Goal: Task Accomplishment & Management: Manage account settings

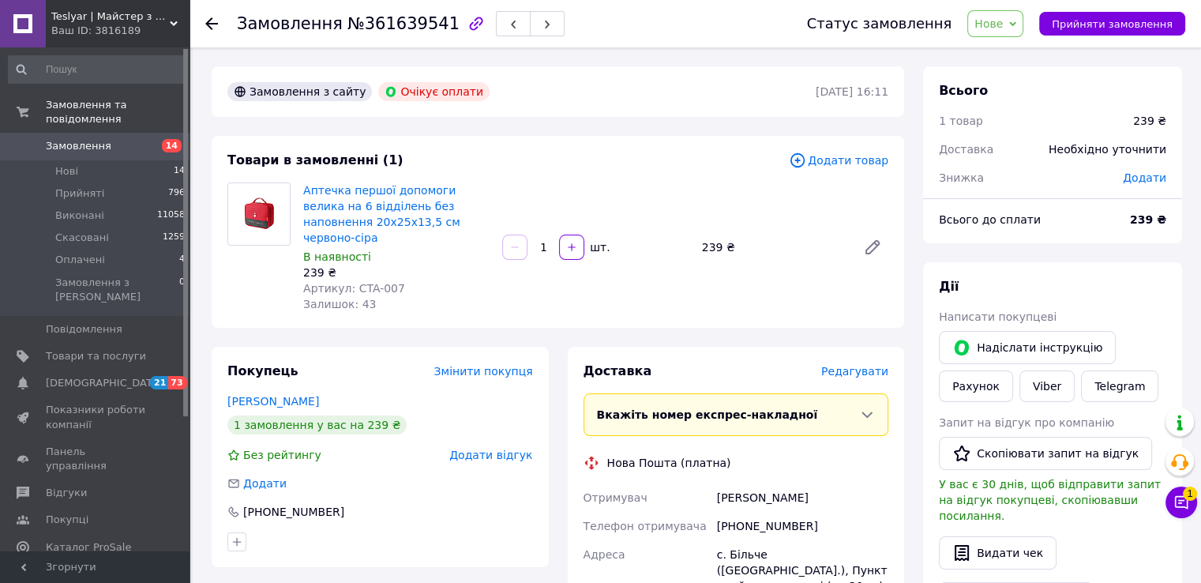
click at [126, 139] on span "Замовлення" at bounding box center [96, 146] width 100 height 14
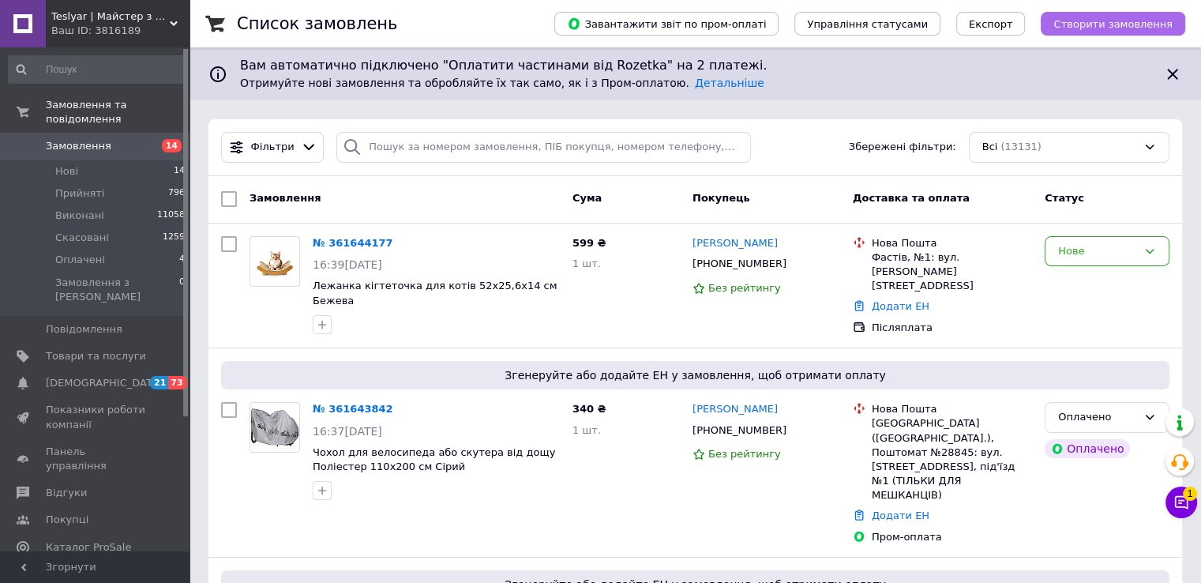
click at [1115, 23] on span "Створити замовлення" at bounding box center [1113, 24] width 119 height 12
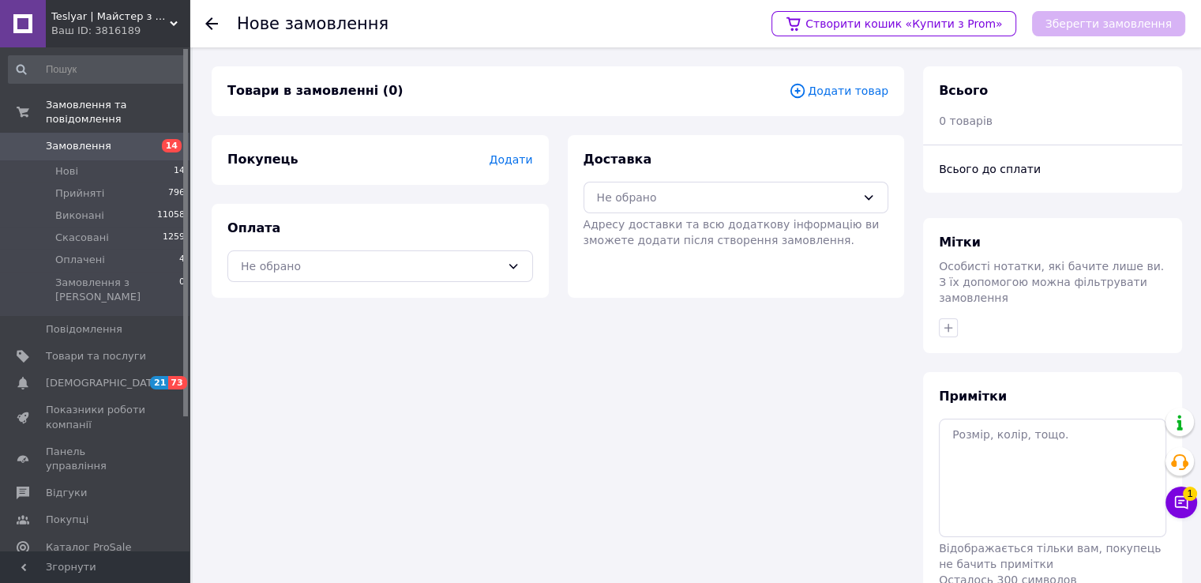
click at [804, 89] on icon at bounding box center [797, 90] width 17 height 17
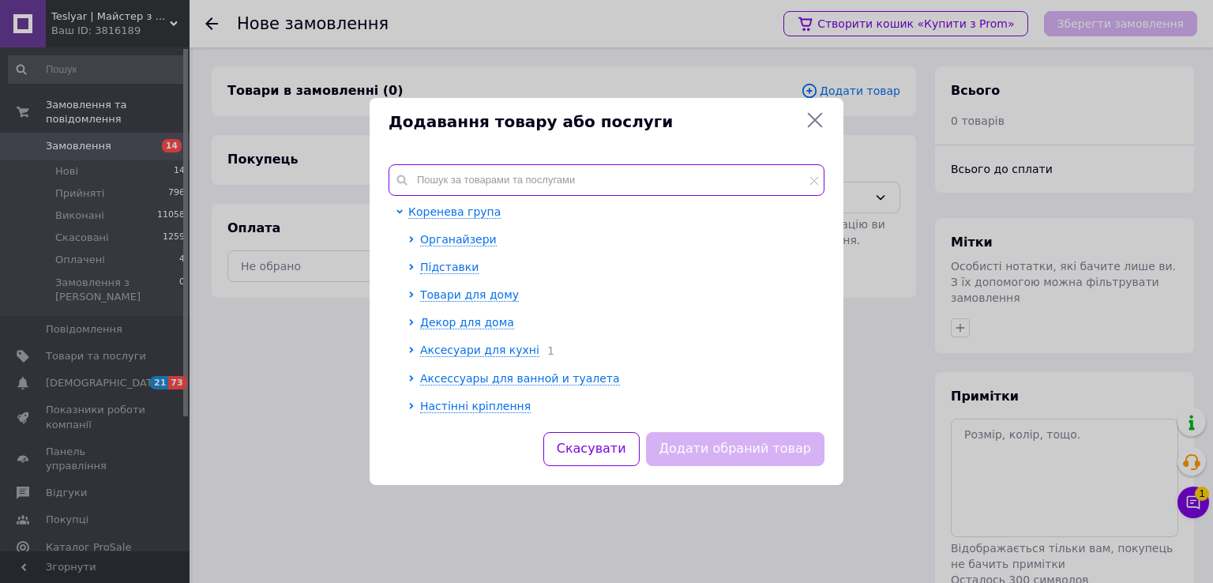
click at [566, 177] on input "text" at bounding box center [607, 180] width 436 height 32
click at [552, 186] on input "text" at bounding box center [607, 180] width 436 height 32
paste input "ARF001"
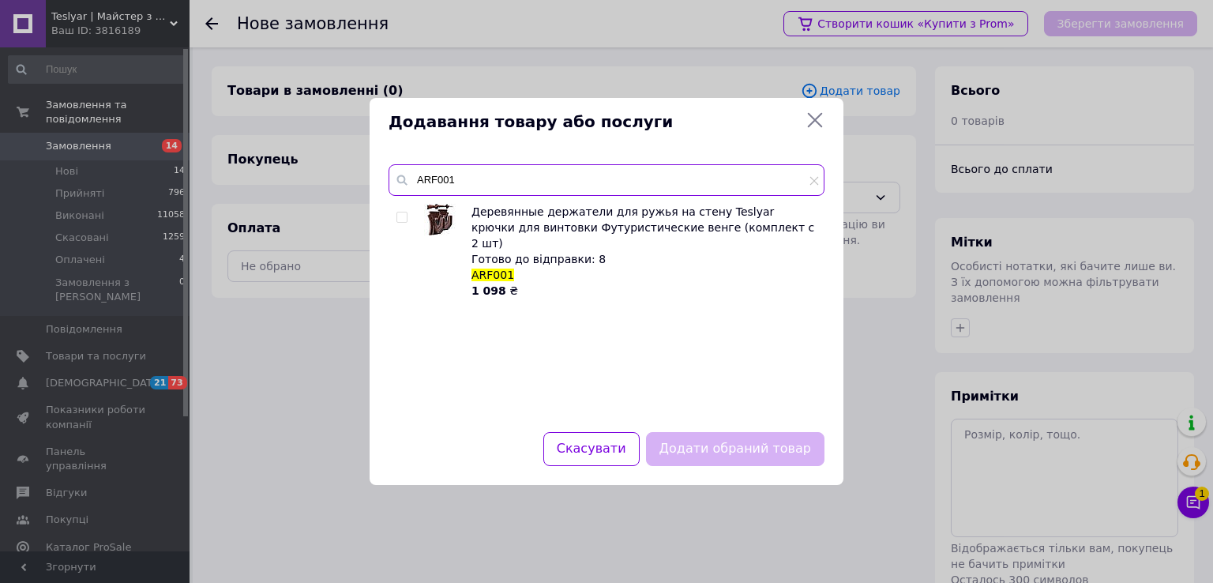
type input "ARF001"
click at [400, 216] on input "checkbox" at bounding box center [402, 217] width 10 height 10
checkbox input "true"
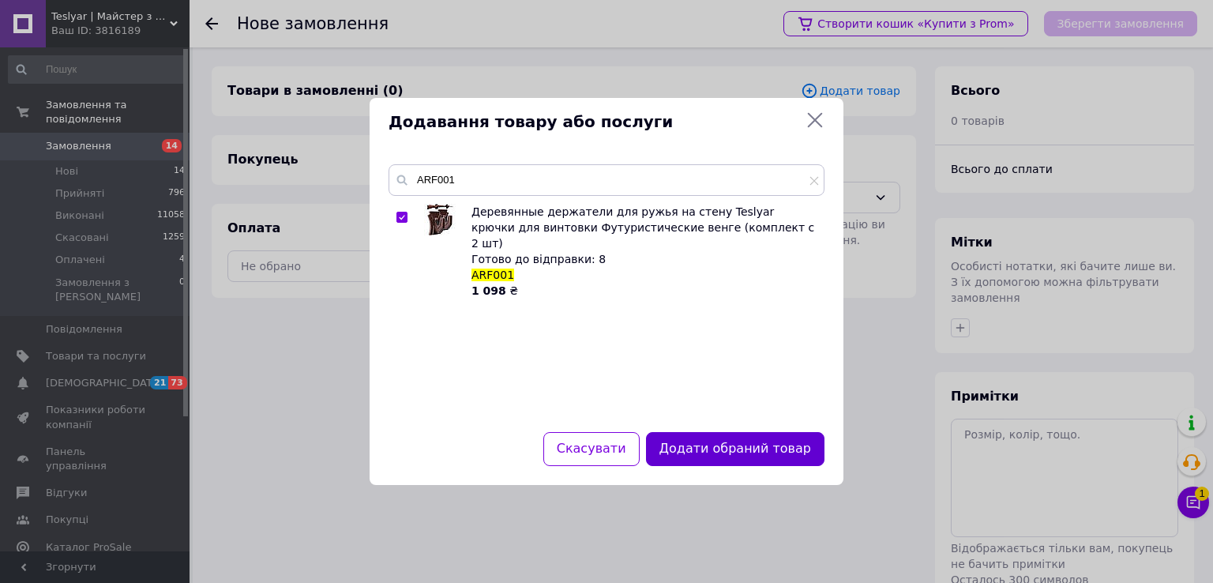
click at [724, 456] on button "Додати обраний товар" at bounding box center [735, 449] width 179 height 34
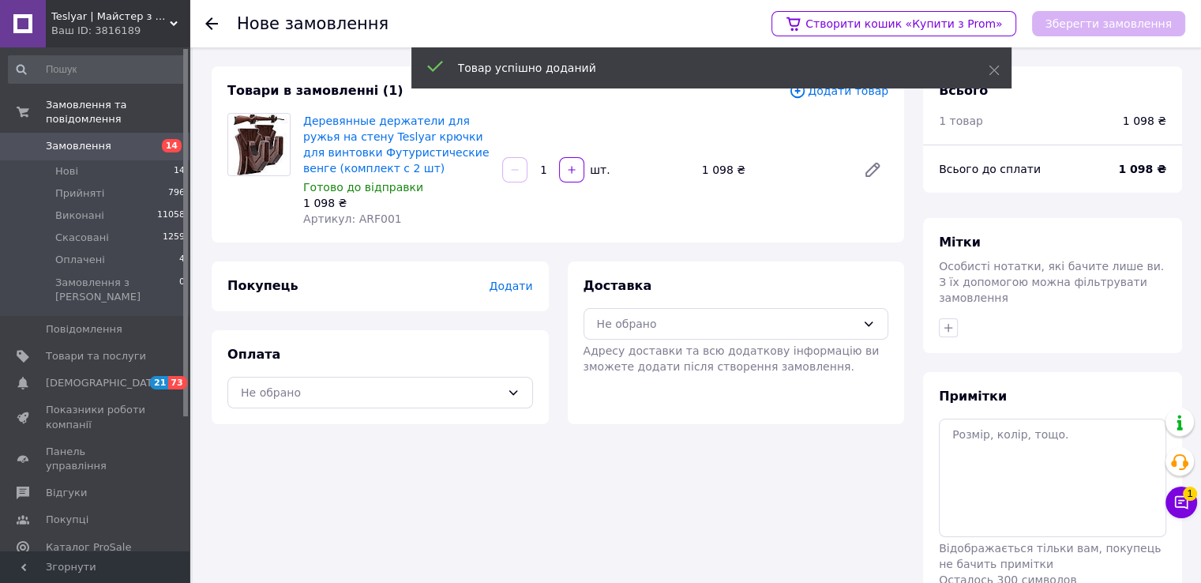
click at [517, 290] on span "Додати" at bounding box center [510, 286] width 43 height 13
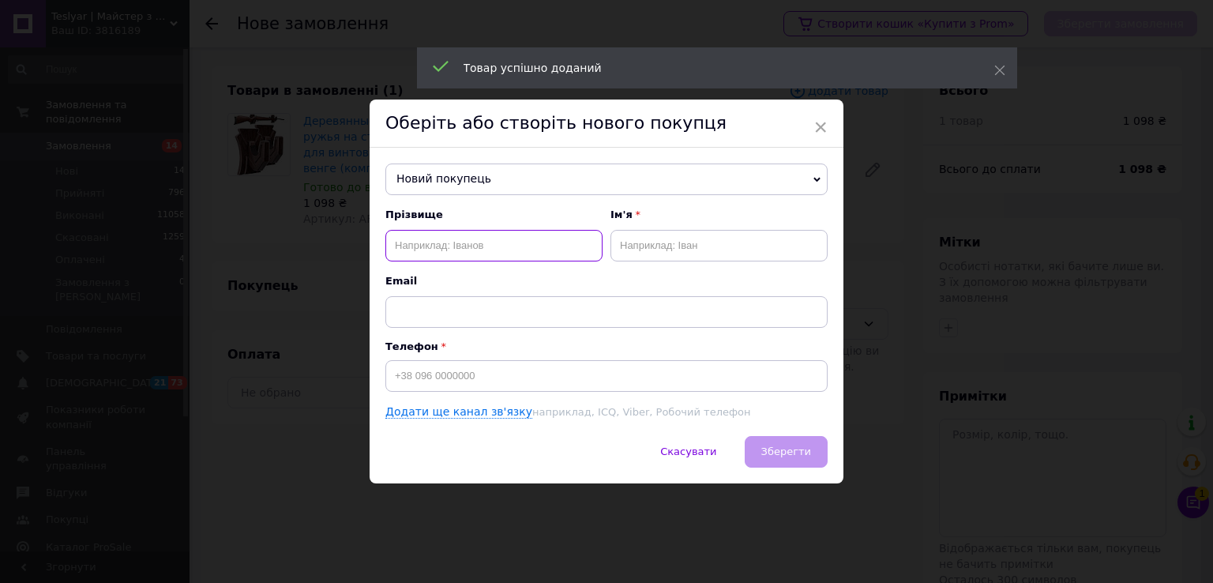
click at [478, 246] on input "text" at bounding box center [493, 246] width 217 height 32
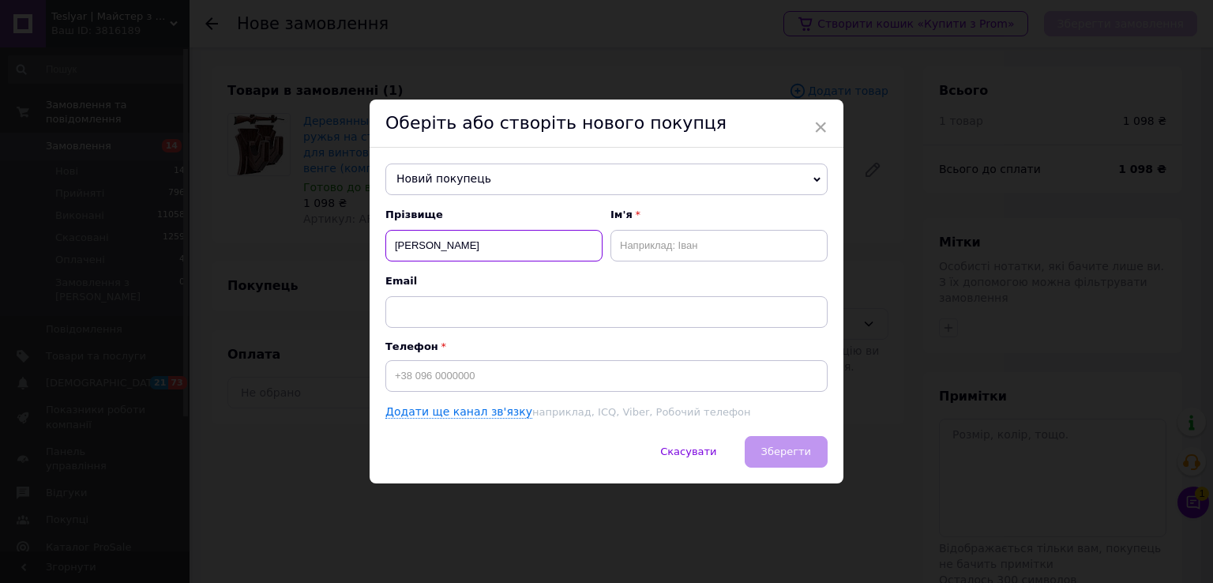
type input "Баганов"
click at [642, 245] on input "text" at bounding box center [719, 246] width 217 height 32
type input "Андрій"
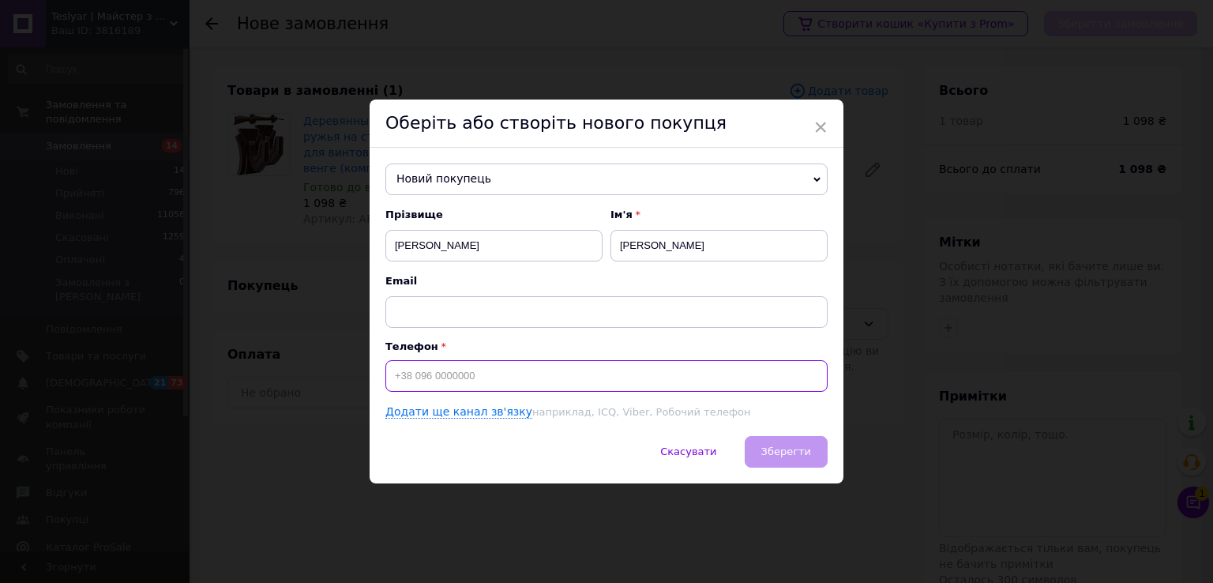
click at [543, 374] on input at bounding box center [606, 376] width 442 height 32
type input "+380984243648"
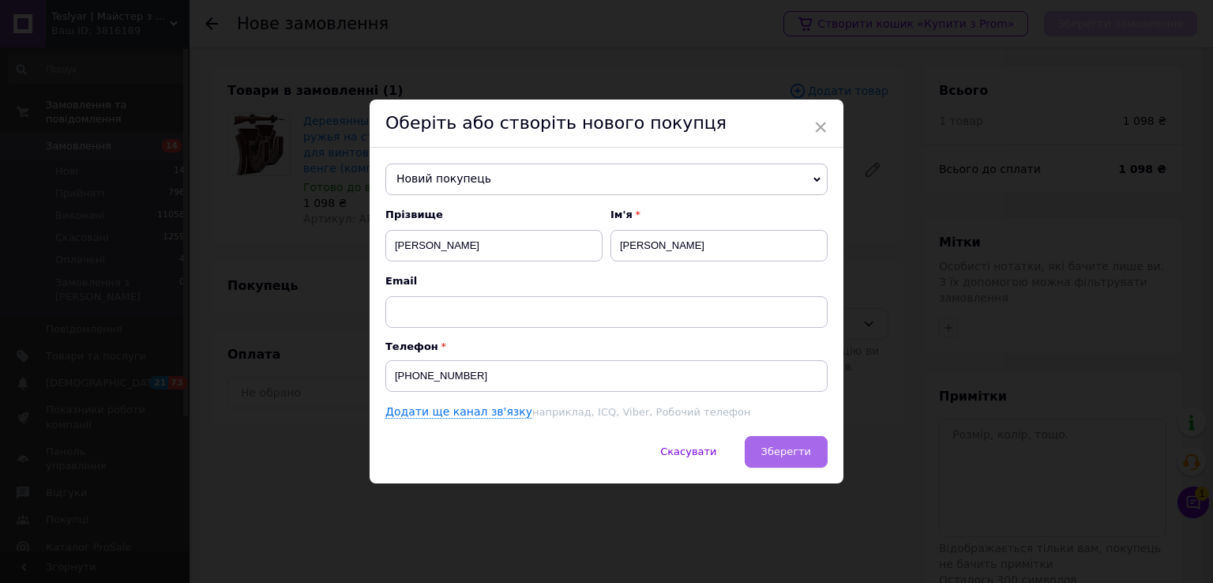
click at [778, 457] on span "Зберегти" at bounding box center [786, 452] width 50 height 12
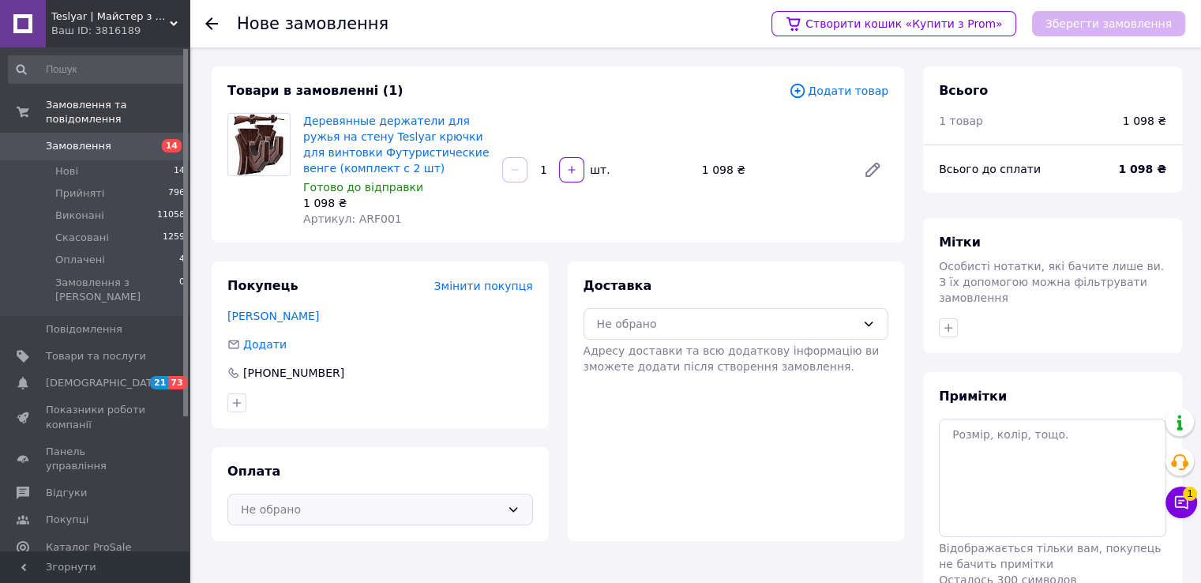
click at [513, 508] on icon at bounding box center [513, 509] width 13 height 13
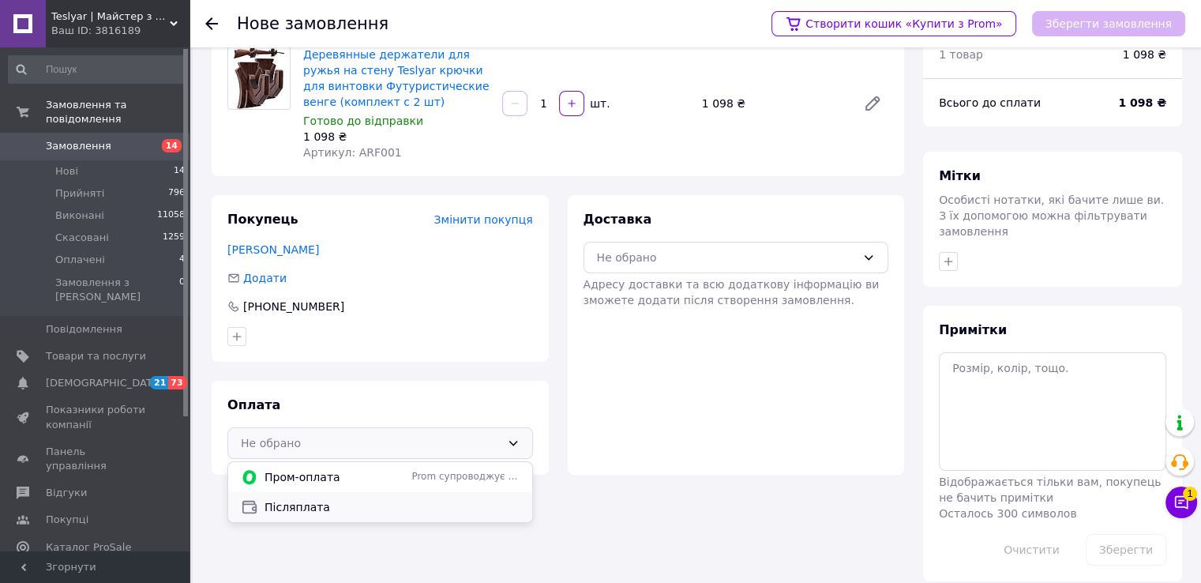
scroll to position [67, 0]
click at [319, 503] on span "Післяплата" at bounding box center [392, 506] width 255 height 16
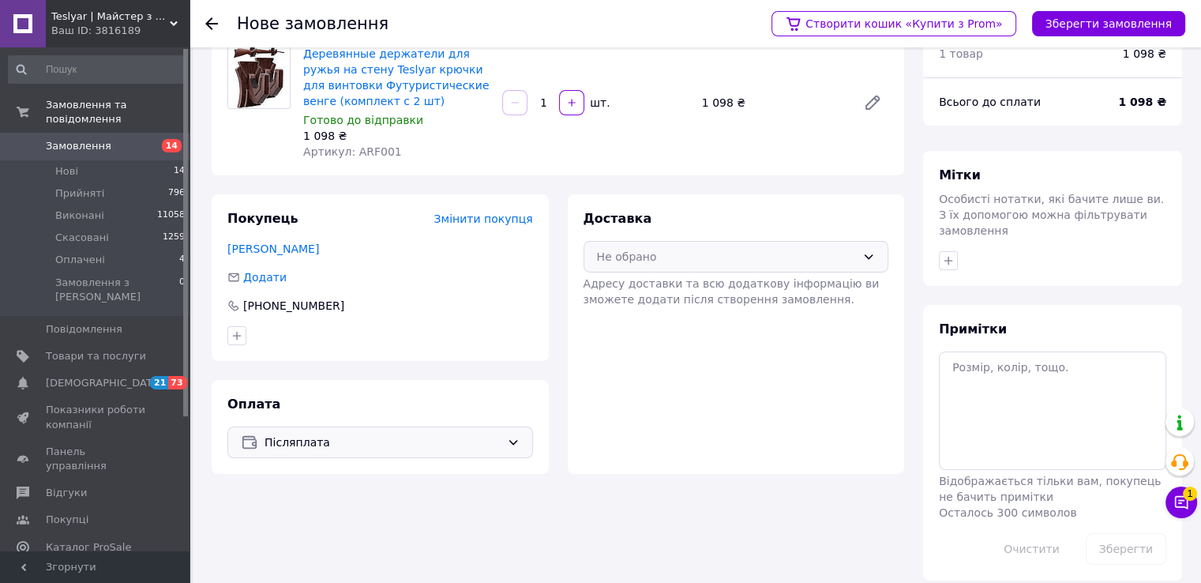
click at [848, 264] on div "Не обрано" at bounding box center [727, 256] width 260 height 17
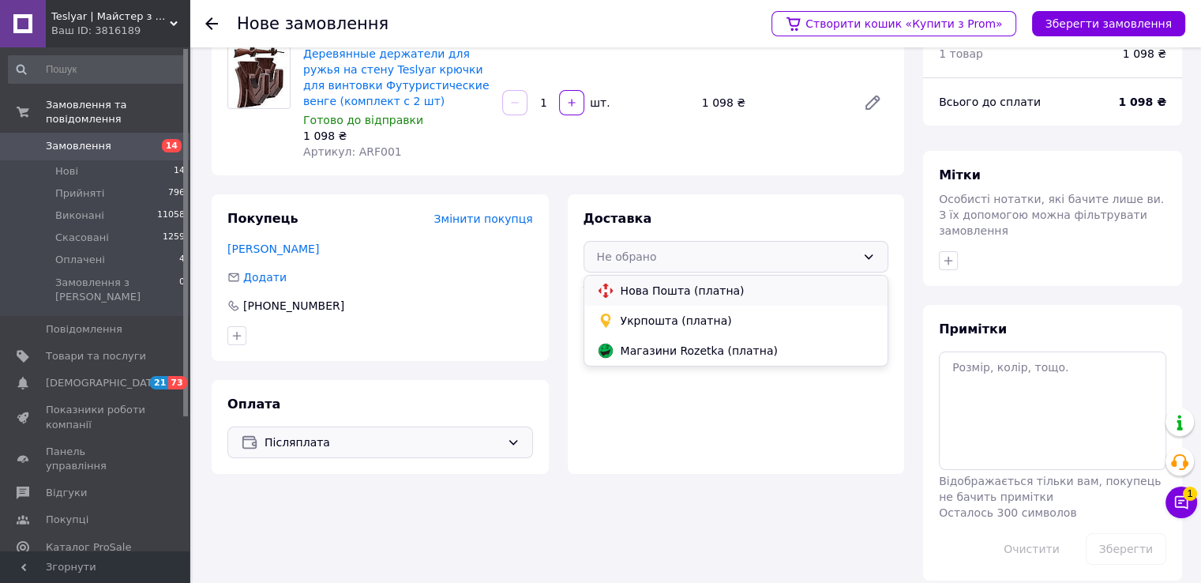
click at [681, 285] on span "Нова Пошта (платна)" at bounding box center [748, 291] width 255 height 16
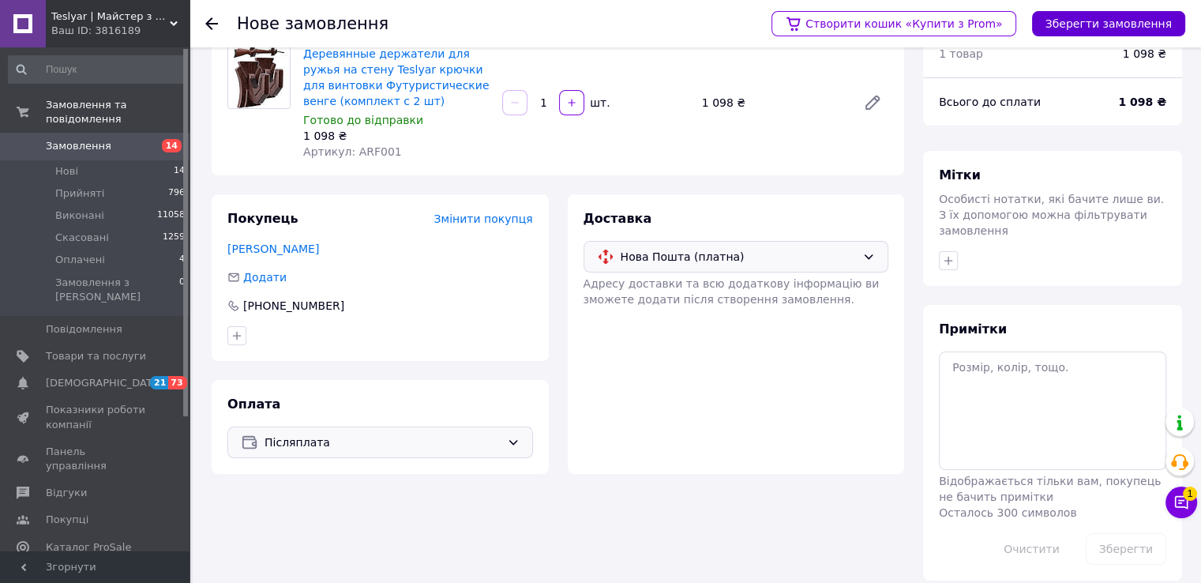
click at [1093, 27] on button "Зберегти замовлення" at bounding box center [1108, 23] width 153 height 25
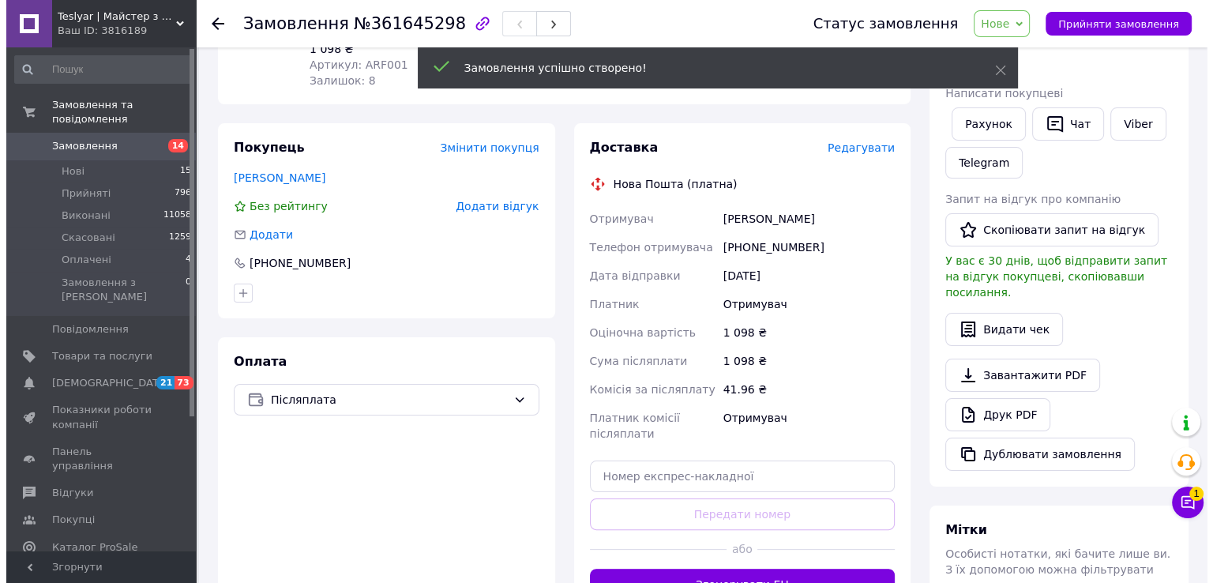
scroll to position [225, 0]
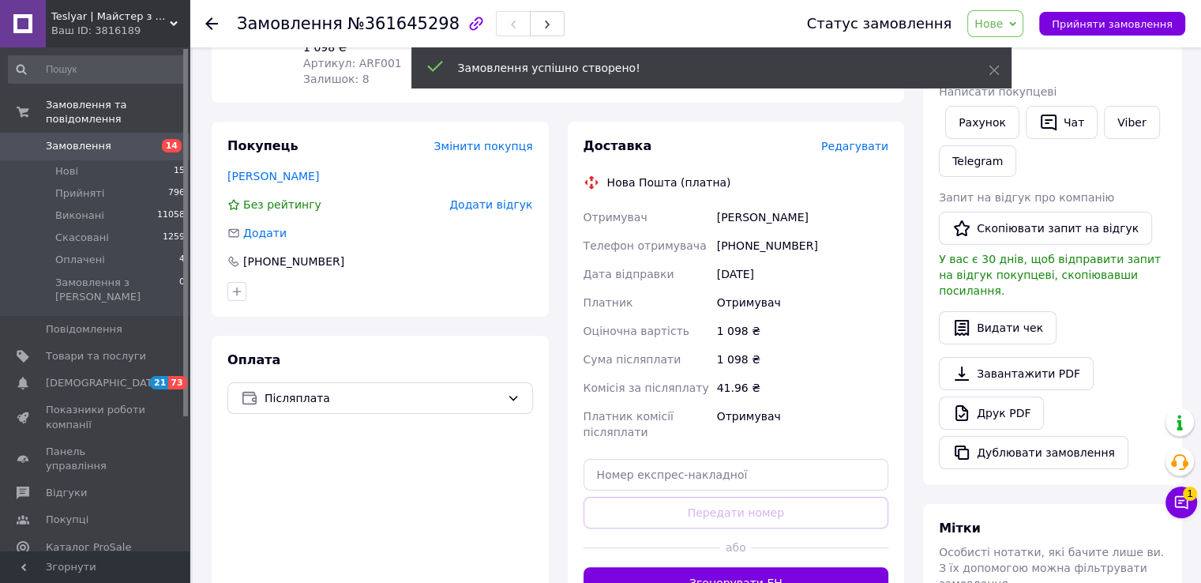
click at [866, 143] on span "Редагувати" at bounding box center [854, 146] width 67 height 13
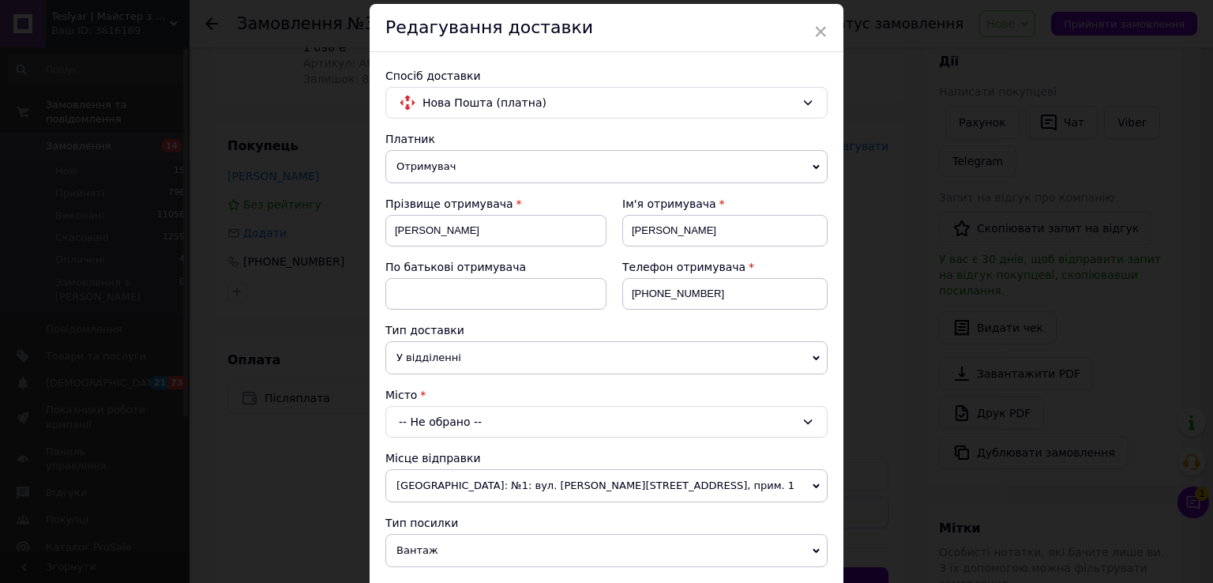
scroll to position [79, 0]
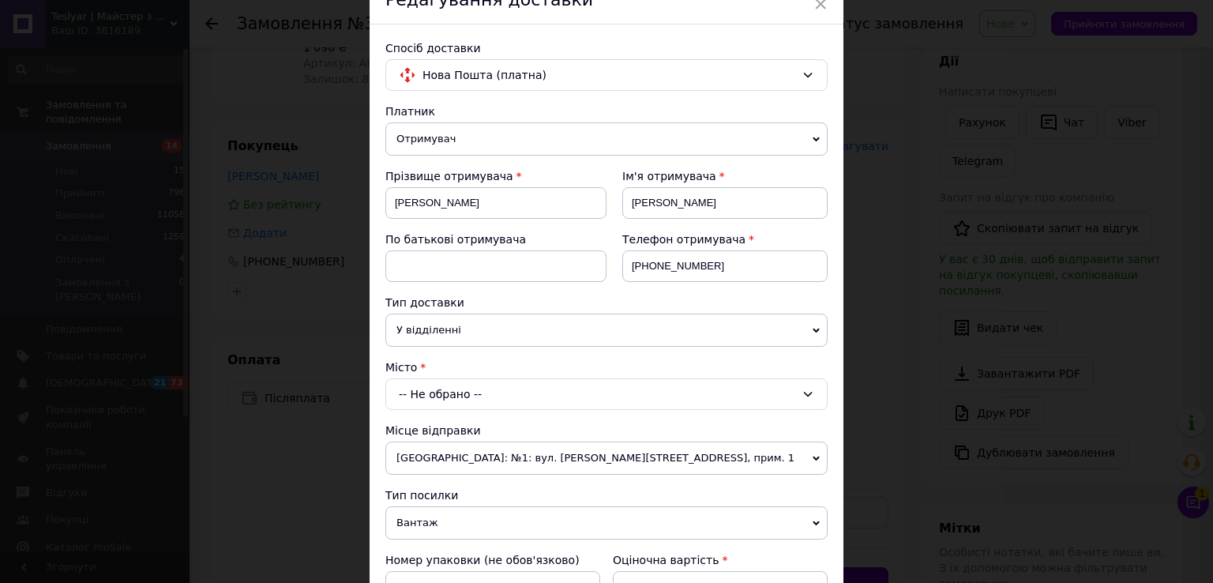
click at [480, 391] on div "-- Не обрано --" at bounding box center [606, 394] width 442 height 32
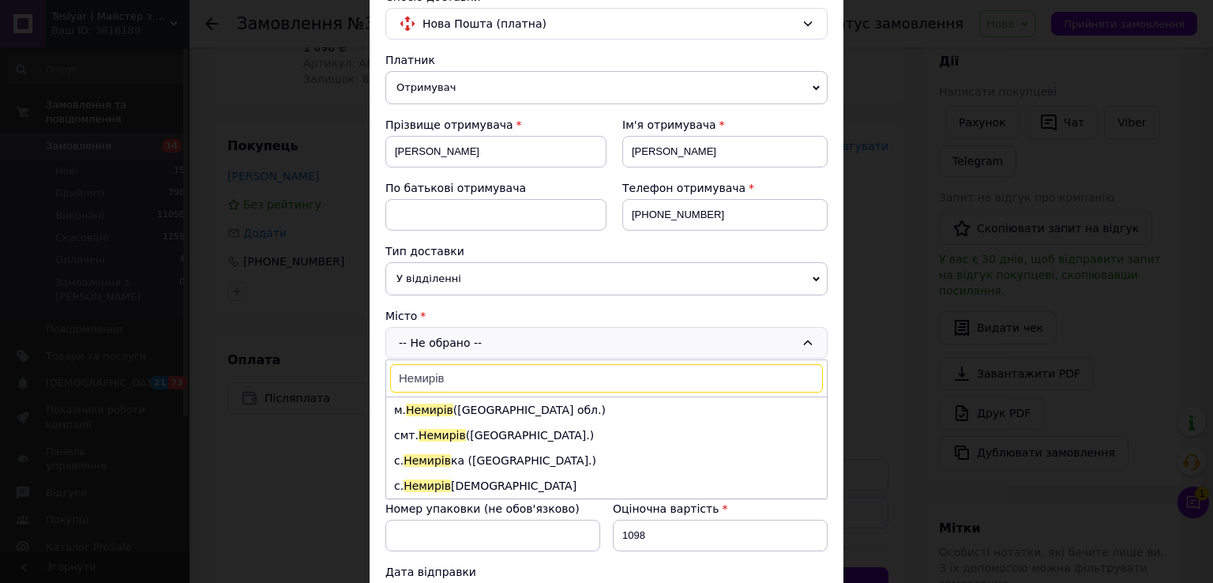
scroll to position [158, 0]
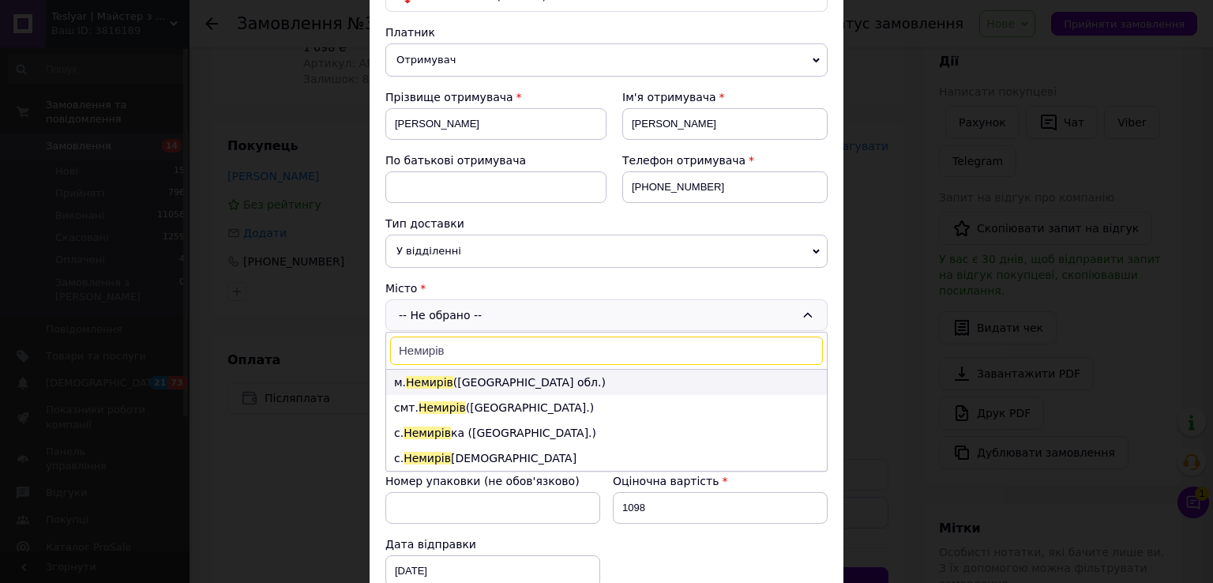
type input "Немирів"
click at [478, 378] on li "м. Немирів (Вінницька обл.)" at bounding box center [606, 382] width 441 height 25
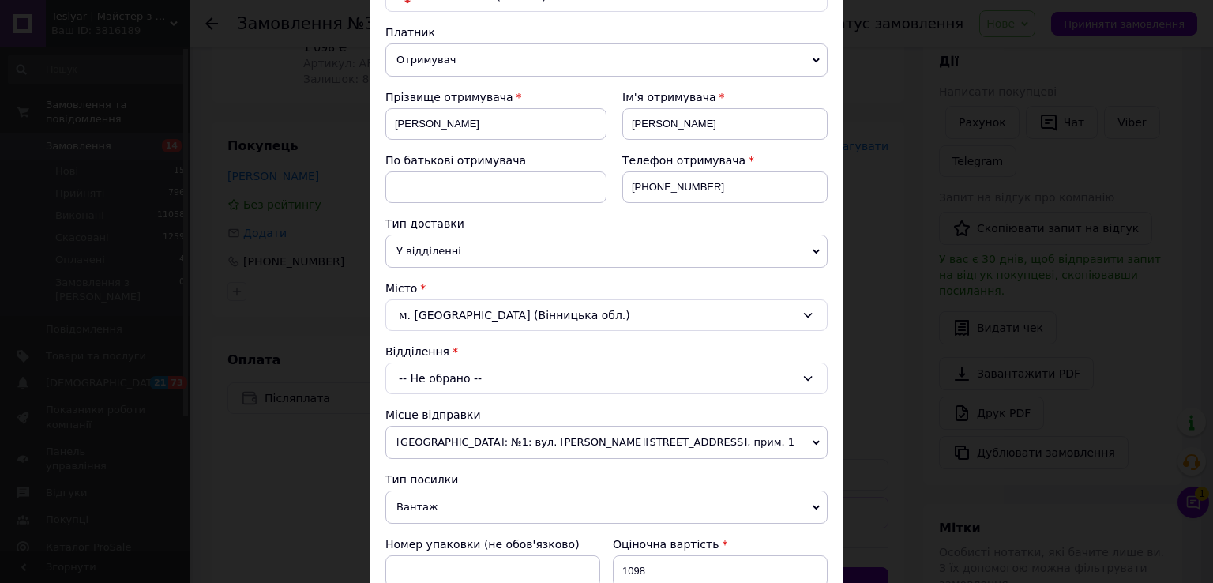
click at [479, 378] on div "-- Не обрано --" at bounding box center [606, 379] width 442 height 32
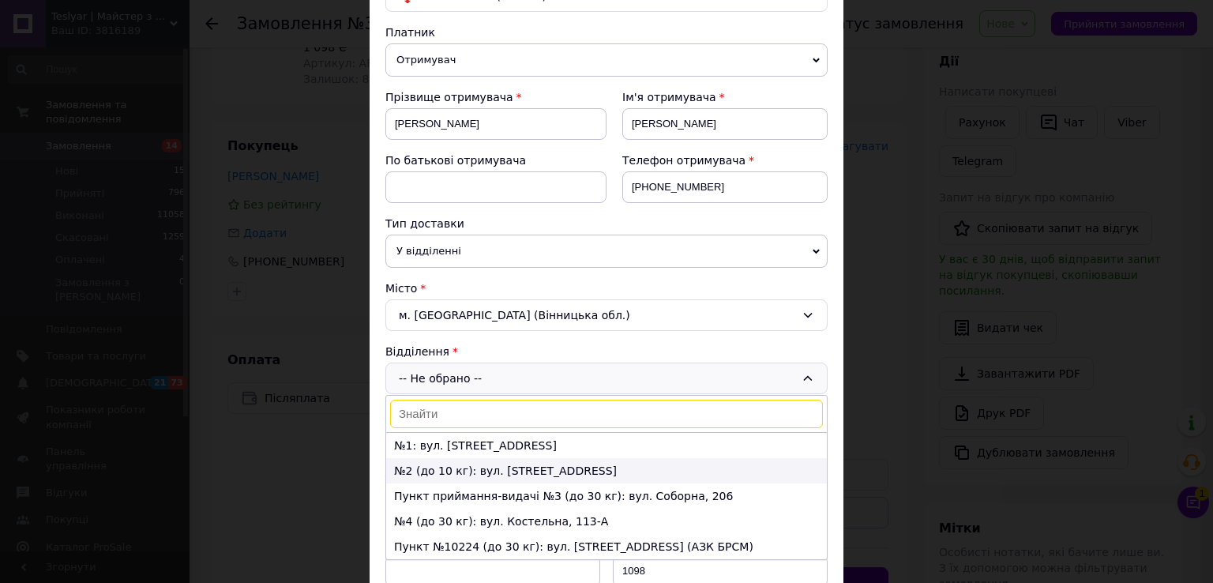
scroll to position [237, 0]
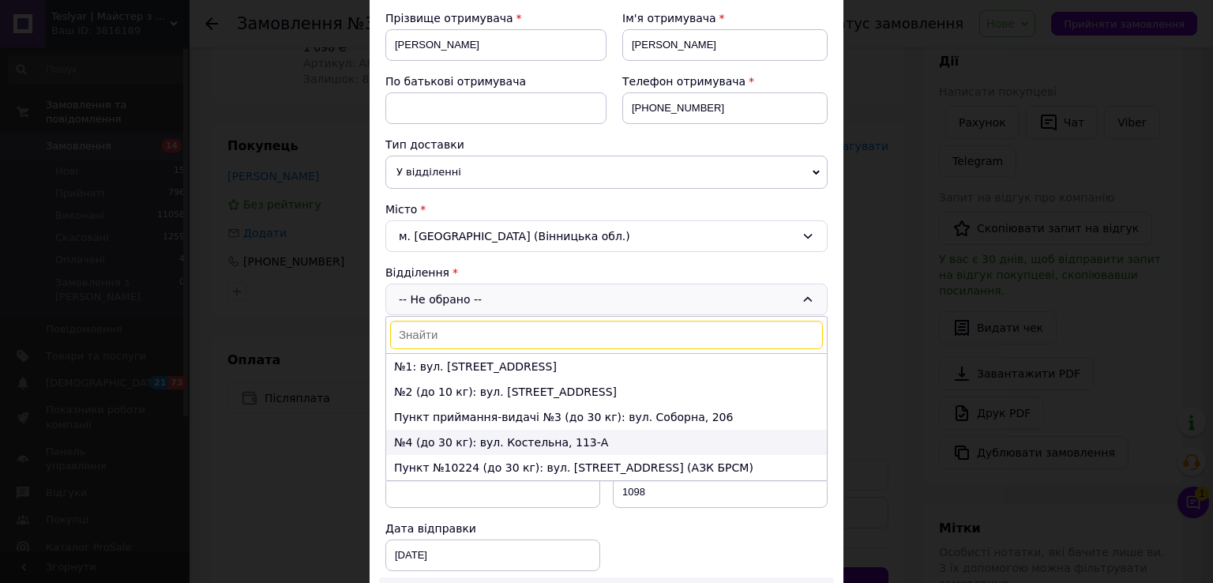
click at [451, 440] on li "№4 (до 30 кг): вул. Костельна, 113-А" at bounding box center [606, 442] width 441 height 25
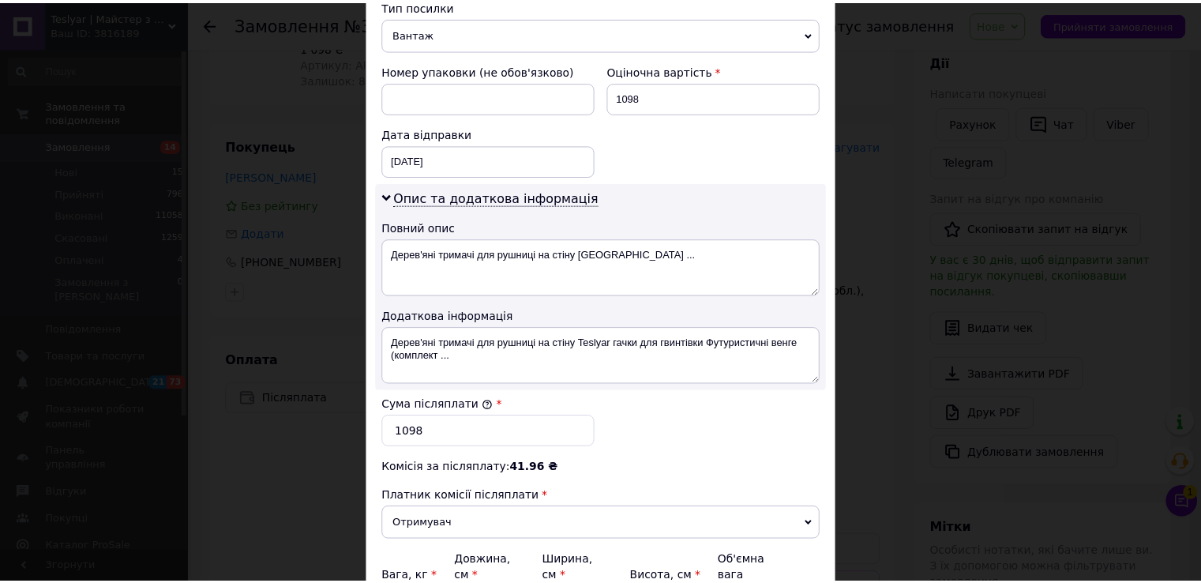
scroll to position [790, 0]
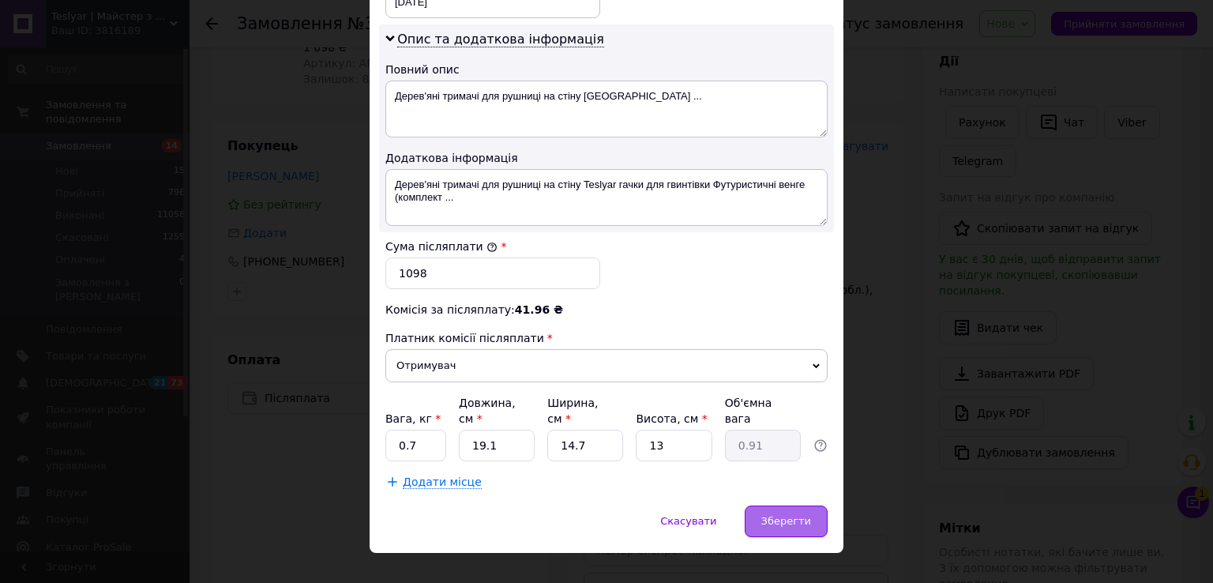
click at [770, 515] on span "Зберегти" at bounding box center [786, 521] width 50 height 12
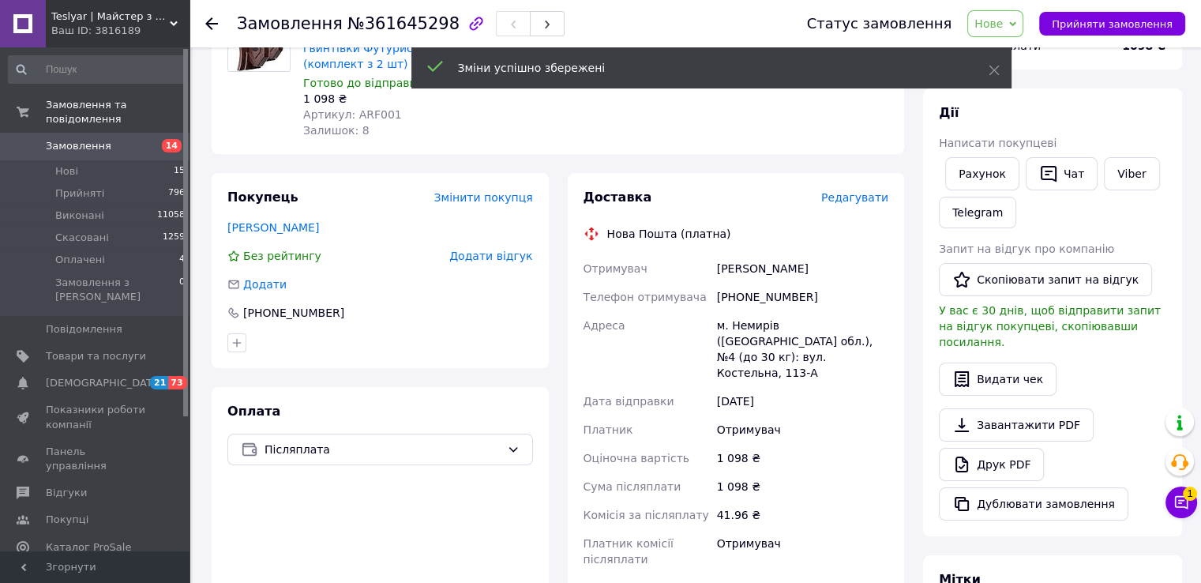
scroll to position [146, 0]
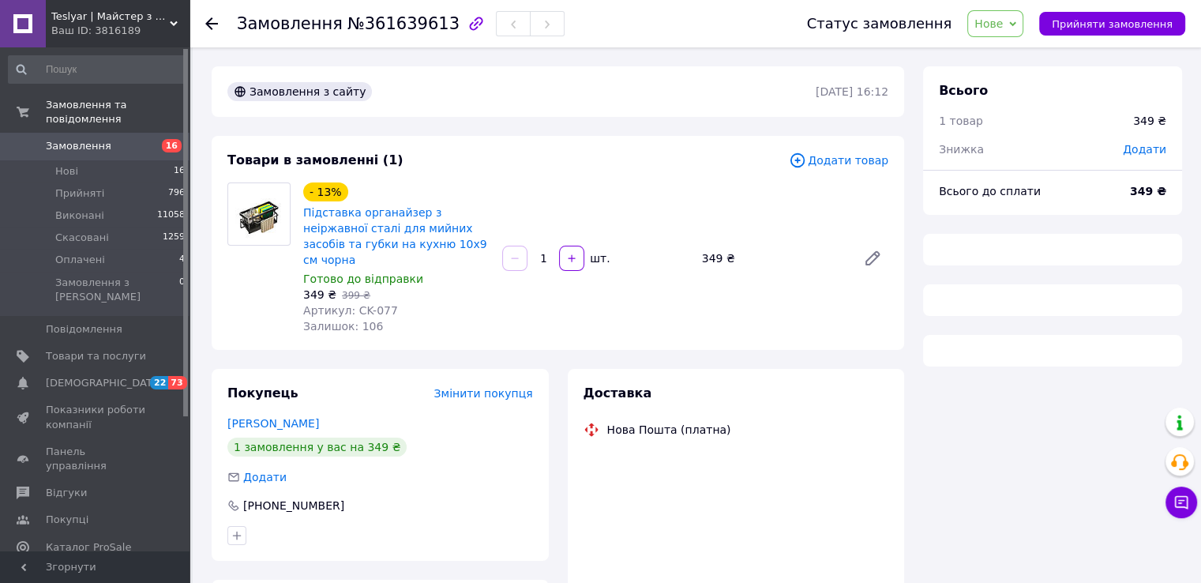
click at [1024, 29] on span "Нове" at bounding box center [996, 23] width 56 height 27
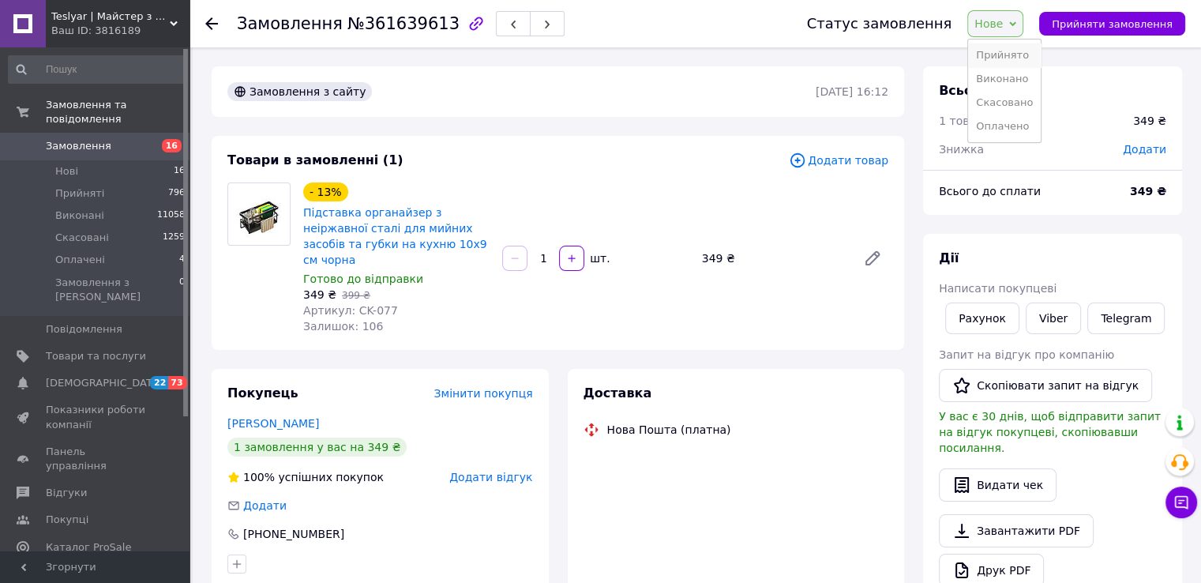
click at [1023, 54] on li "Прийнято" at bounding box center [1004, 55] width 73 height 24
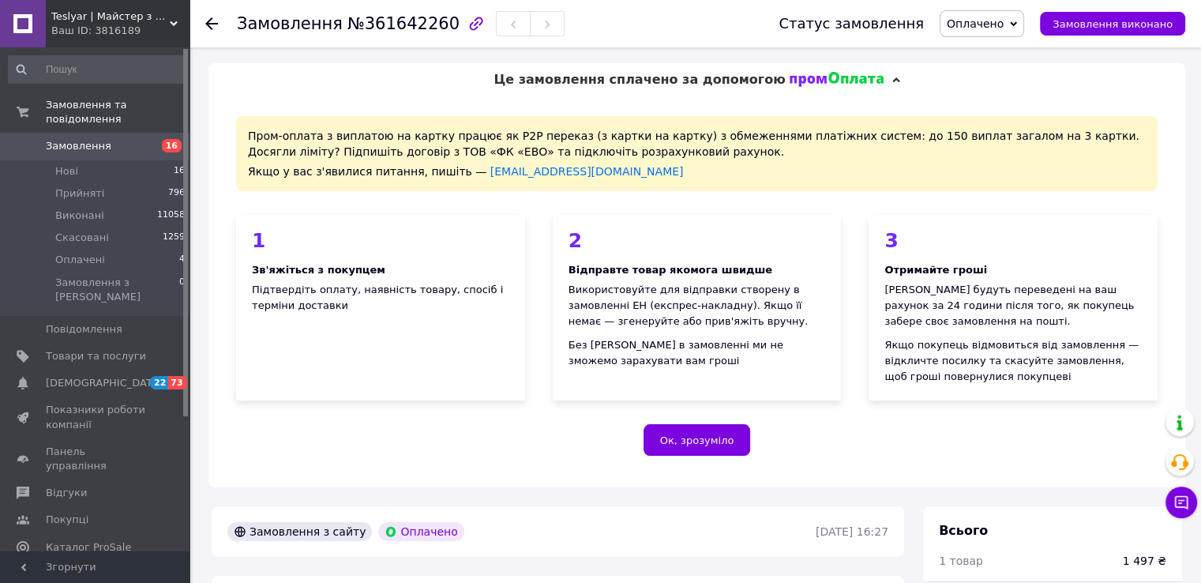
click at [1025, 28] on span "Оплачено" at bounding box center [982, 23] width 85 height 27
click at [1024, 56] on li "Прийнято" at bounding box center [982, 55] width 83 height 24
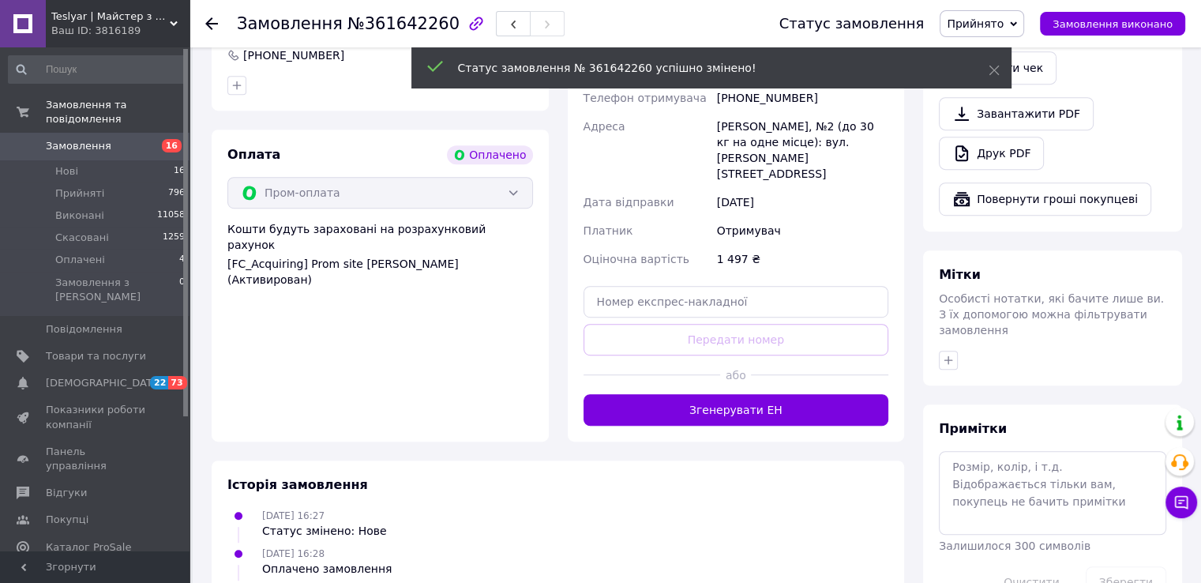
scroll to position [869, 0]
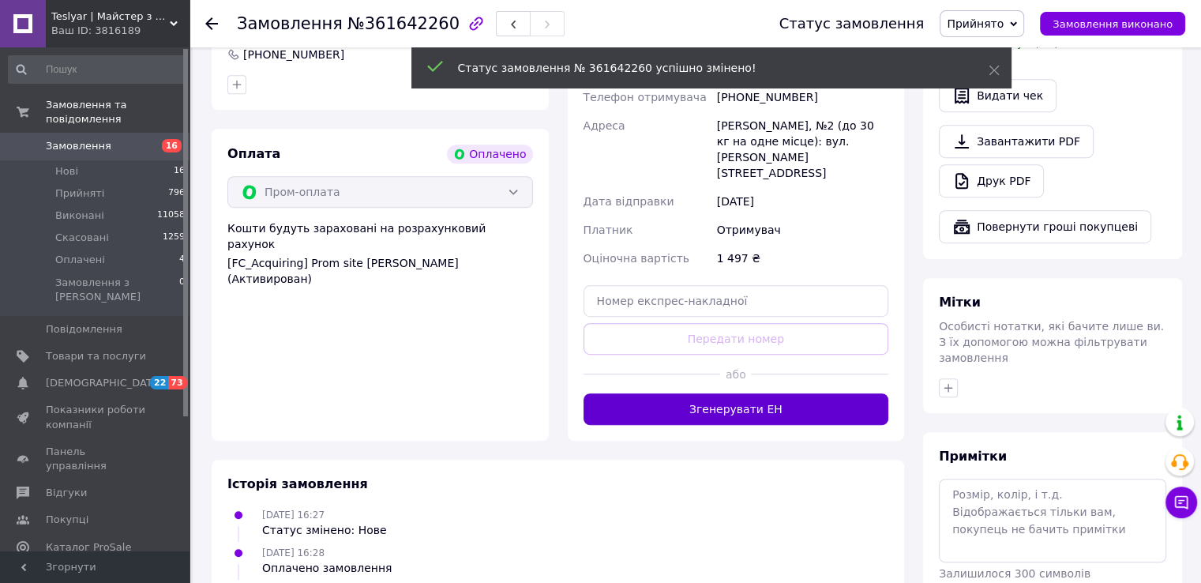
click at [732, 393] on button "Згенерувати ЕН" at bounding box center [737, 409] width 306 height 32
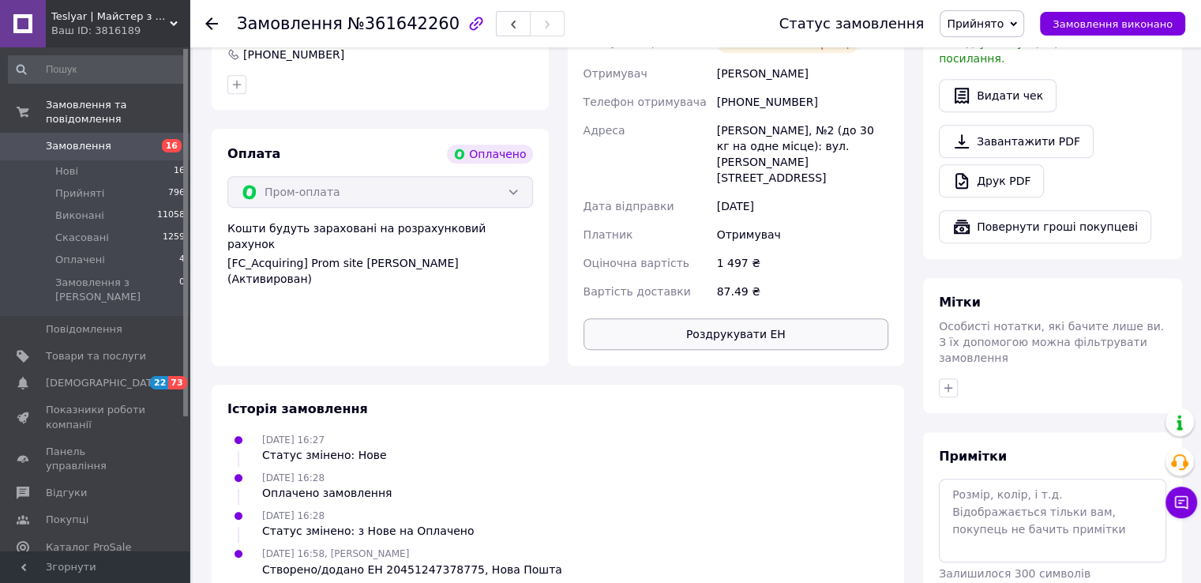
click at [735, 318] on button "Роздрукувати ЕН" at bounding box center [737, 334] width 306 height 32
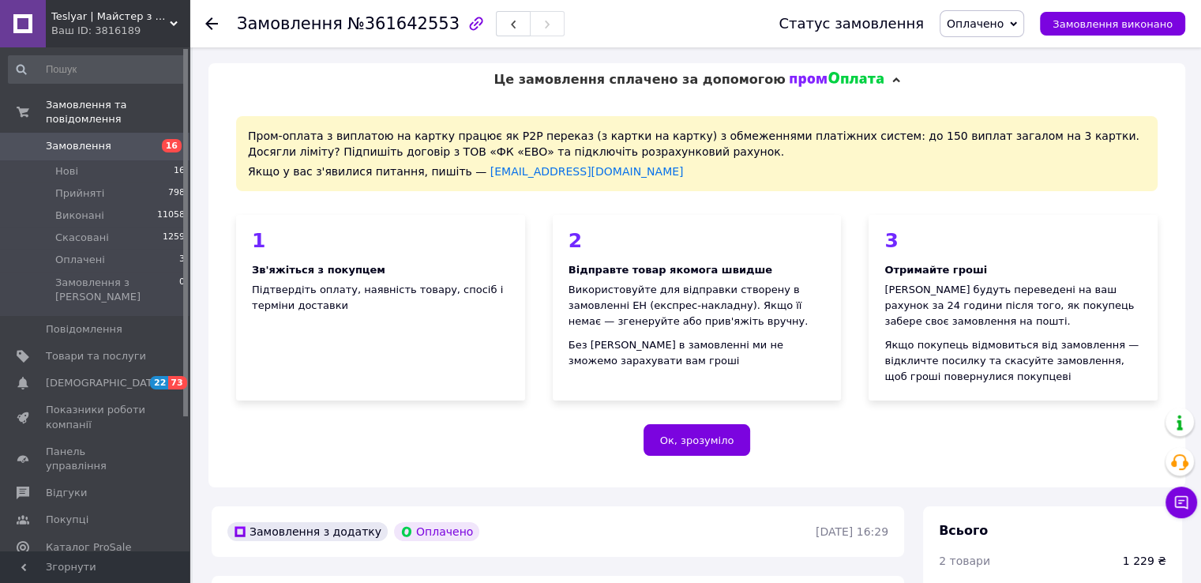
click at [1004, 21] on span "Оплачено" at bounding box center [975, 23] width 57 height 13
click at [1014, 61] on li "Прийнято" at bounding box center [982, 55] width 83 height 24
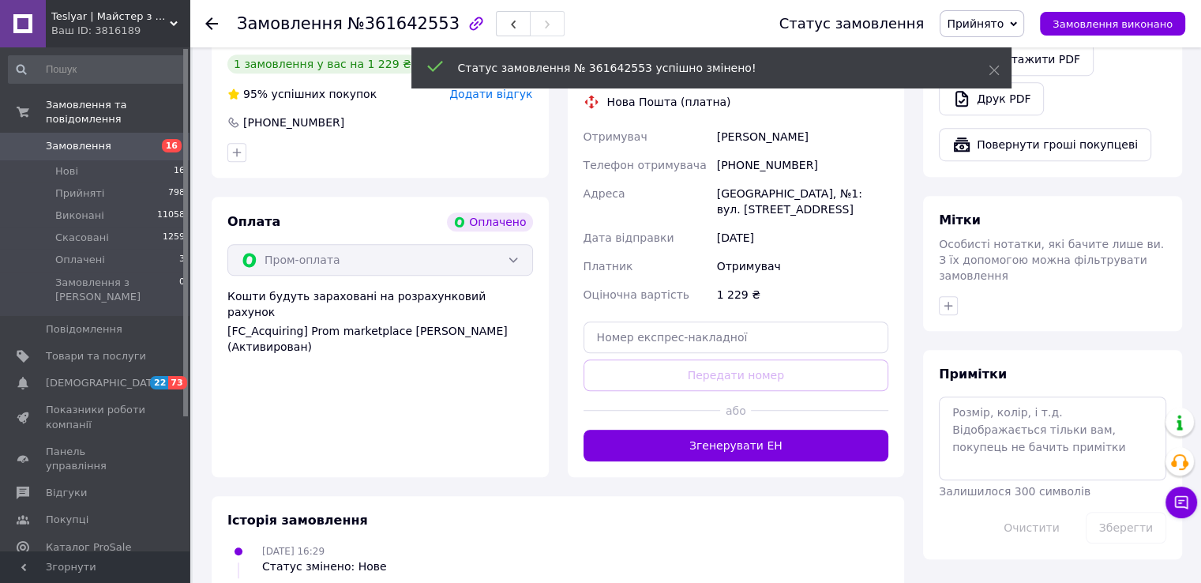
scroll to position [1027, 0]
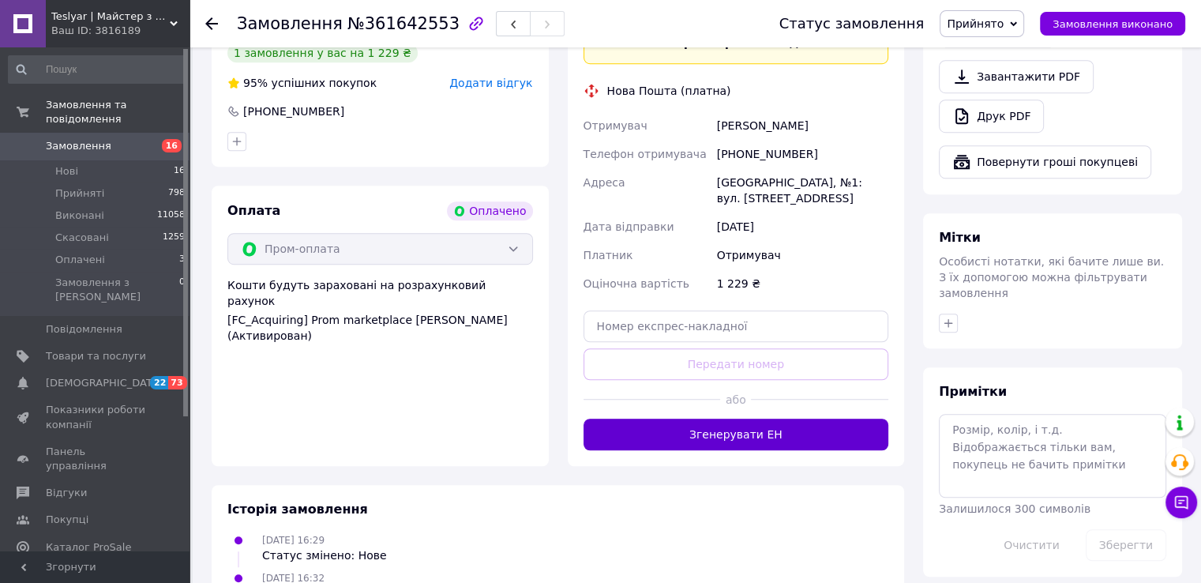
click at [731, 437] on button "Згенерувати ЕН" at bounding box center [737, 435] width 306 height 32
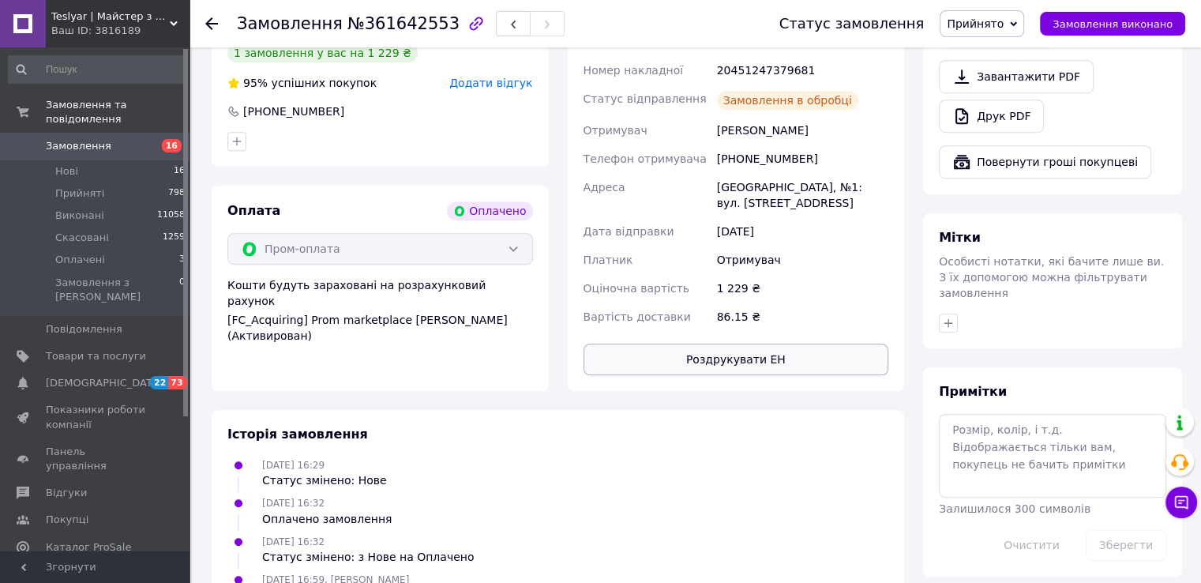
click at [733, 367] on button "Роздрукувати ЕН" at bounding box center [737, 360] width 306 height 32
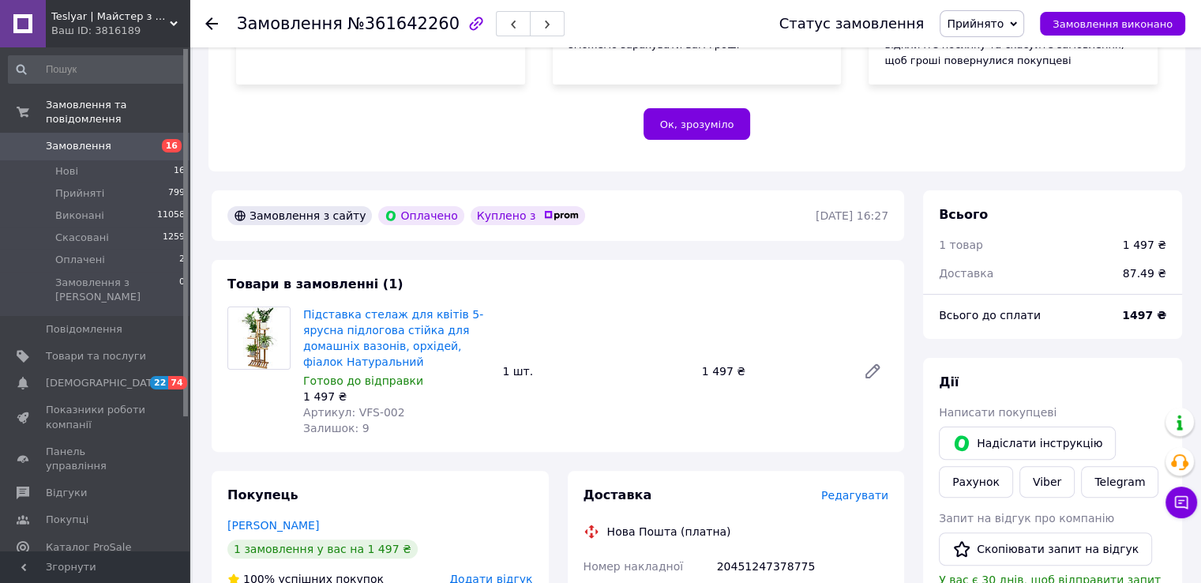
scroll to position [395, 0]
